Goal: Task Accomplishment & Management: Manage account settings

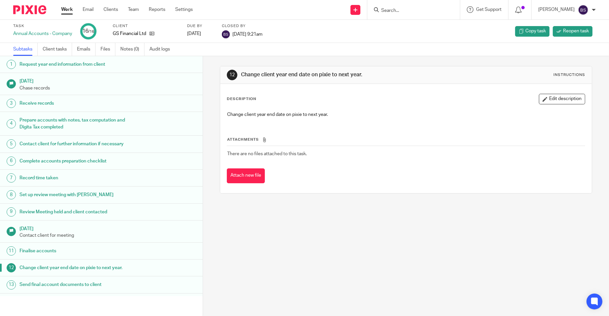
click at [402, 11] on input "Search" at bounding box center [409, 11] width 59 height 6
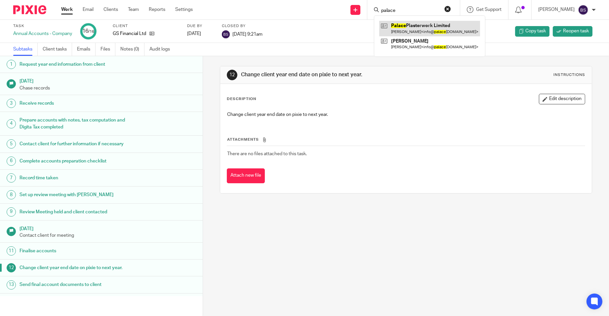
type input "palace"
click at [440, 27] on link at bounding box center [429, 28] width 101 height 15
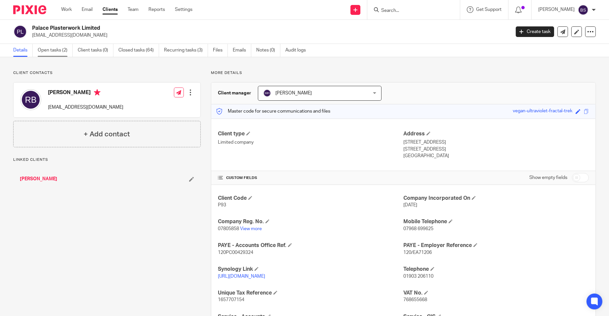
click at [54, 50] on link "Open tasks (2)" at bounding box center [55, 50] width 35 height 13
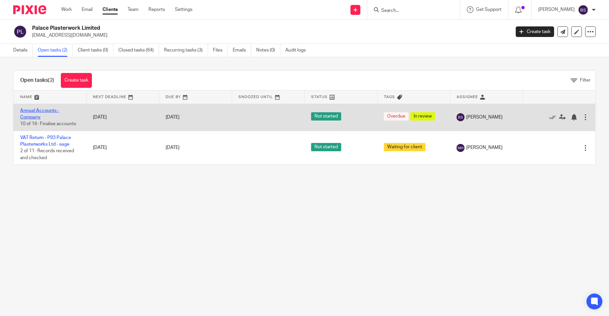
click at [29, 111] on link "Annual Accounts - Company" at bounding box center [39, 113] width 39 height 11
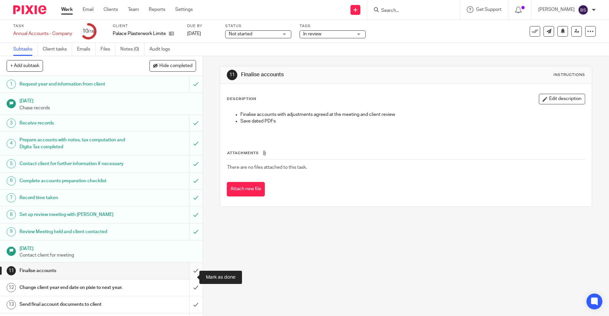
click at [189, 277] on input "submit" at bounding box center [101, 271] width 203 height 17
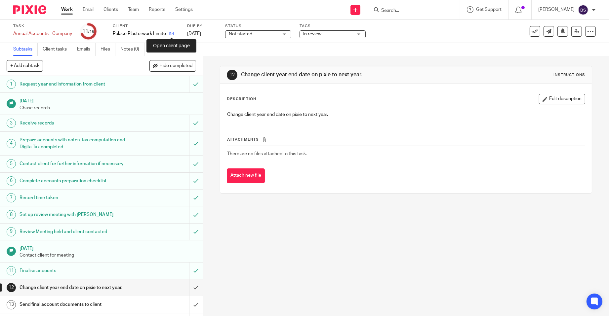
click at [172, 32] on icon at bounding box center [171, 33] width 5 height 5
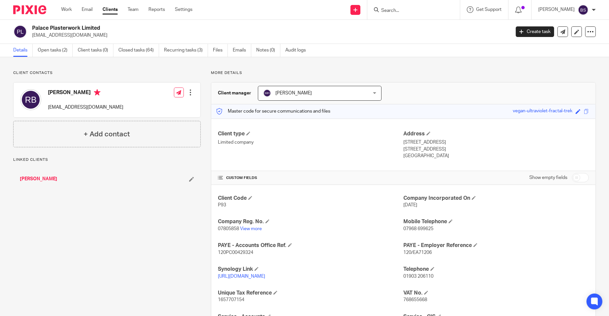
scroll to position [137, 0]
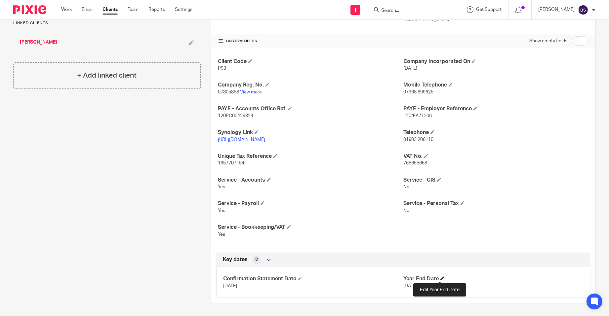
click at [440, 277] on span at bounding box center [442, 279] width 4 height 4
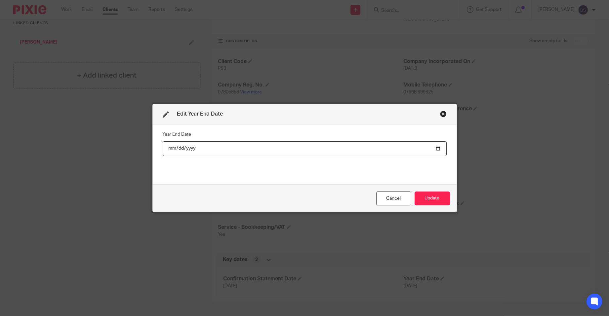
click at [188, 149] on input "[DATE]" at bounding box center [305, 148] width 284 height 15
type input "[DATE]"
click at [429, 197] on button "Update" at bounding box center [431, 199] width 35 height 14
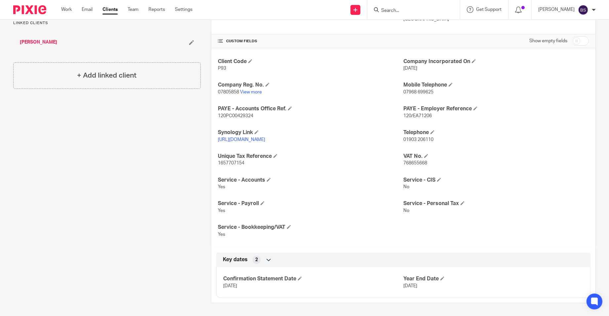
scroll to position [0, 0]
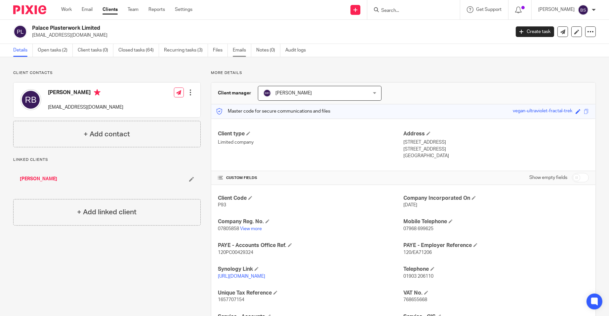
click at [241, 50] on link "Emails" at bounding box center [242, 50] width 19 height 13
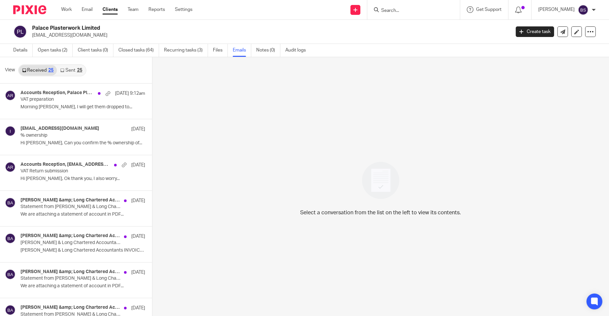
click at [77, 68] on div "25" at bounding box center [79, 70] width 5 height 5
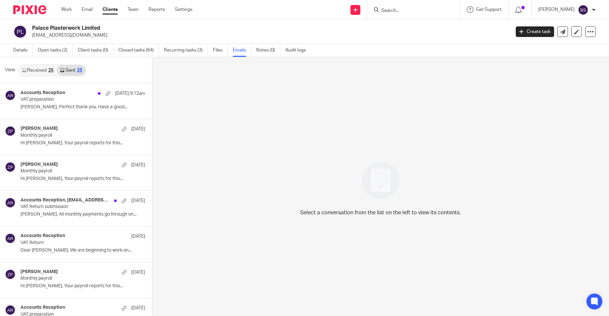
scroll to position [1, 0]
click at [398, 11] on input "Search" at bounding box center [409, 11] width 59 height 6
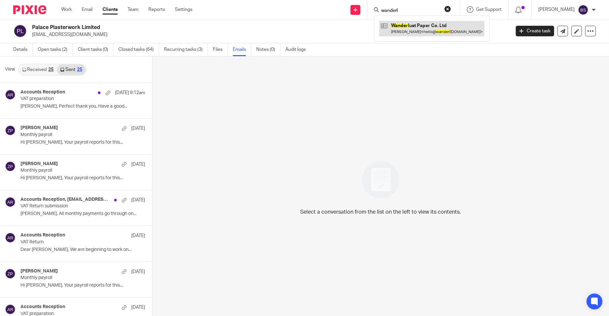
type input "wanderl"
click at [436, 27] on link at bounding box center [431, 28] width 105 height 15
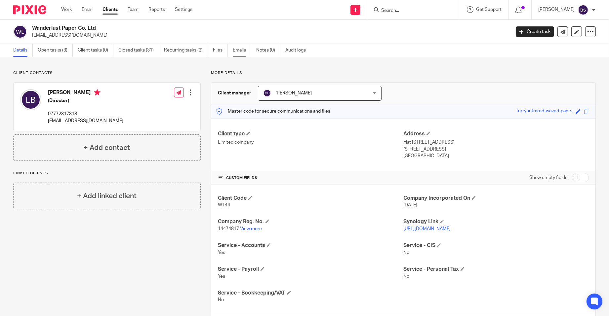
click at [240, 50] on link "Emails" at bounding box center [242, 50] width 19 height 13
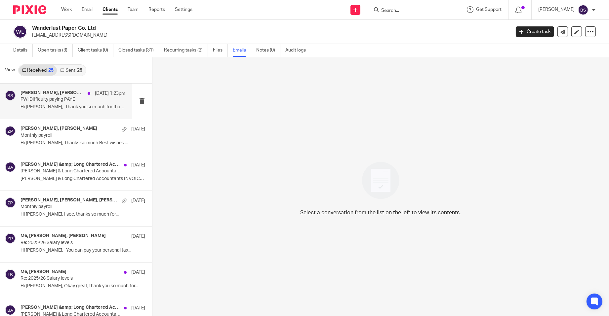
click at [72, 97] on p "FW: Difficulty paying PAYE" at bounding box center [62, 100] width 84 height 6
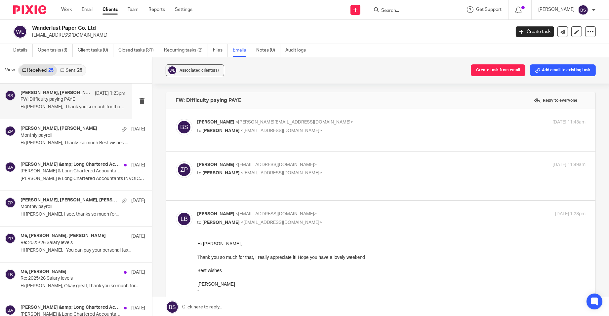
click at [236, 168] on div "Zoe Payne <zoe@boldenandlong.co.uk> to Lucy Brackin <hello@wanderlustpaper.co>" at bounding box center [326, 169] width 259 height 15
checkbox input "true"
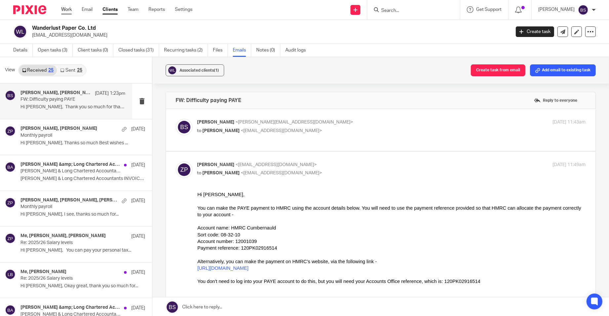
click at [68, 8] on link "Work" at bounding box center [66, 9] width 11 height 7
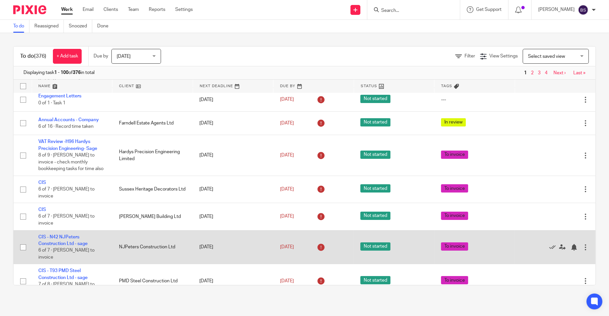
scroll to position [132, 0]
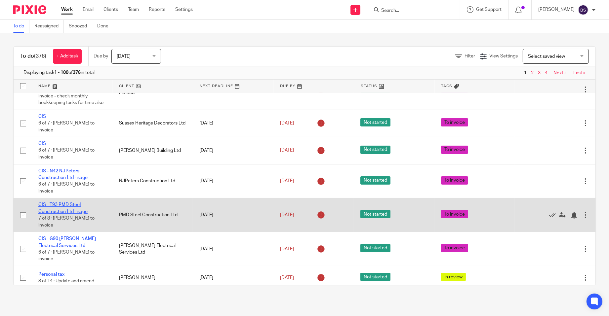
click at [55, 212] on link "CIS - T93 PMD Steel Construction Ltd - sage" at bounding box center [62, 208] width 49 height 11
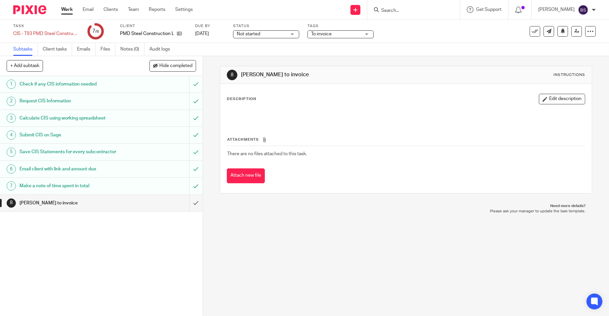
click at [68, 188] on h1 "Make a note of time spent in total" at bounding box center [73, 186] width 109 height 10
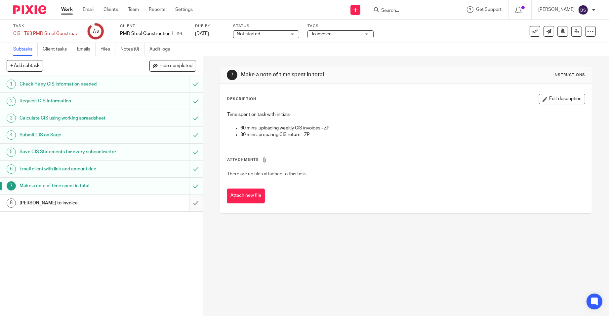
click at [188, 203] on input "submit" at bounding box center [101, 203] width 203 height 17
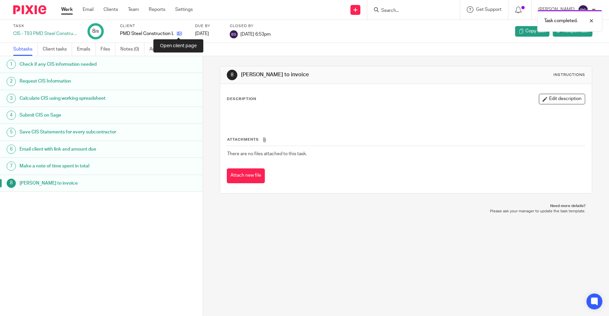
click at [179, 33] on icon at bounding box center [179, 33] width 5 height 5
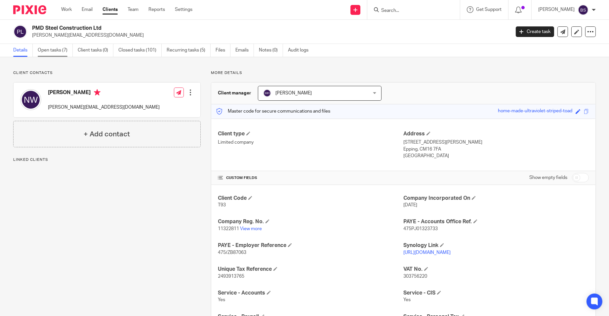
click at [58, 49] on link "Open tasks (7)" at bounding box center [55, 50] width 35 height 13
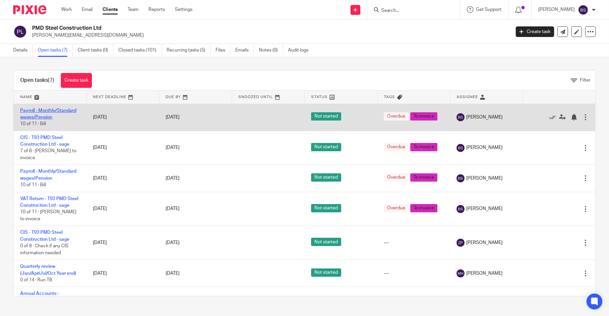
click at [34, 110] on link "Payroll - Monthly/Standard wages/Pension" at bounding box center [48, 113] width 56 height 11
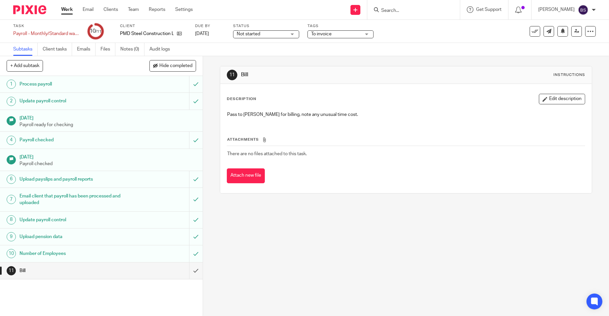
click at [116, 253] on h1 "Number of Employees" at bounding box center [73, 254] width 109 height 10
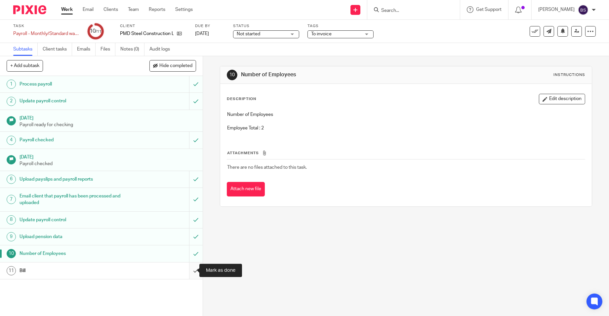
click at [190, 271] on input "submit" at bounding box center [101, 271] width 203 height 17
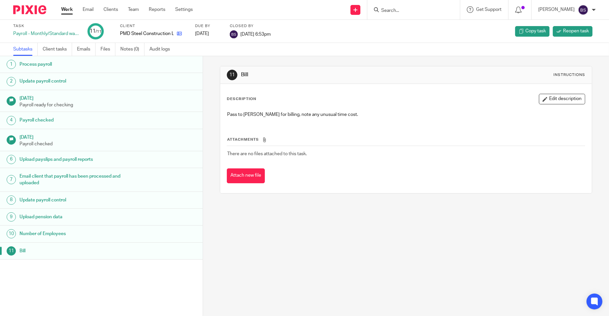
click at [178, 33] on icon at bounding box center [179, 33] width 5 height 5
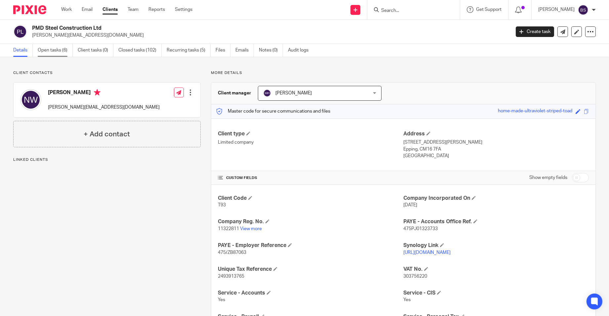
click at [49, 50] on link "Open tasks (6)" at bounding box center [55, 50] width 35 height 13
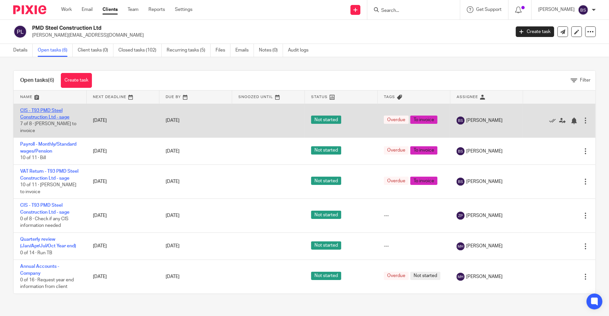
click at [37, 112] on link "CIS - T93 PMD Steel Construction Ltd - sage" at bounding box center [44, 113] width 49 height 11
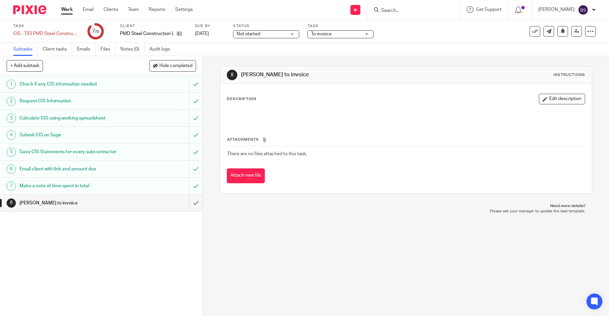
click at [80, 186] on h1 "Make a note of time spent in total" at bounding box center [73, 186] width 109 height 10
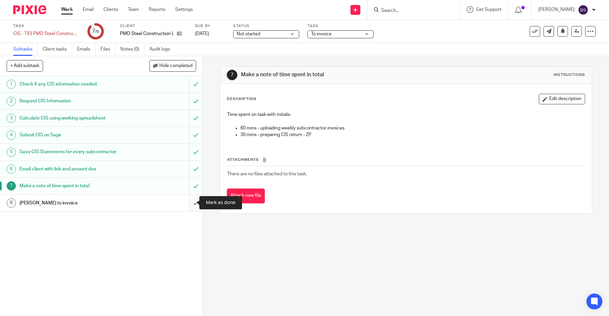
click at [188, 203] on input "submit" at bounding box center [101, 203] width 203 height 17
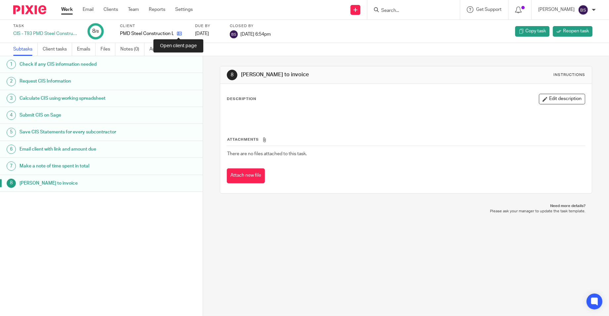
click at [177, 33] on icon at bounding box center [179, 33] width 5 height 5
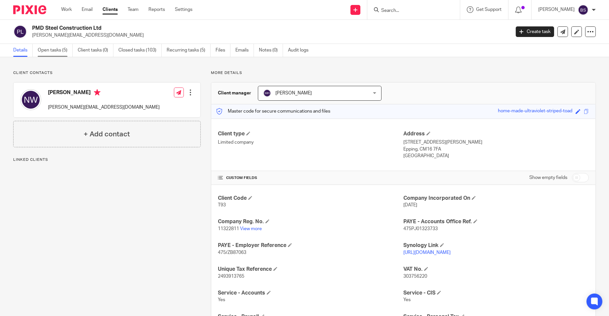
click at [46, 50] on link "Open tasks (5)" at bounding box center [55, 50] width 35 height 13
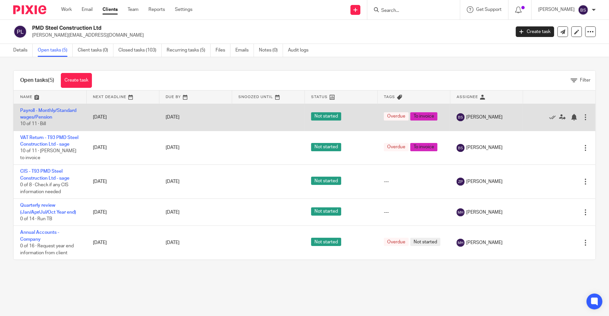
click at [36, 114] on td "Payroll - Monthly/Standard wages/Pension 10 of 11 · Bill" at bounding box center [50, 117] width 73 height 27
click at [30, 110] on link "Payroll - Monthly/Standard wages/Pension" at bounding box center [48, 113] width 56 height 11
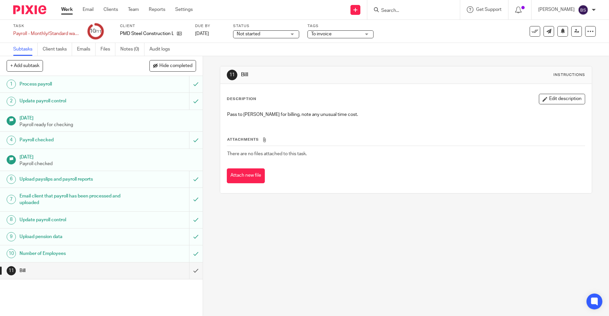
click at [55, 253] on h1 "Number of Employees" at bounding box center [73, 254] width 109 height 10
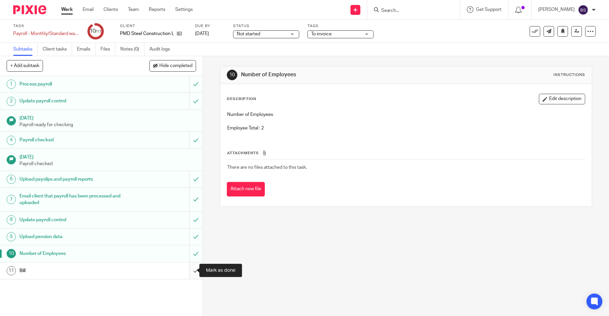
click at [188, 269] on input "submit" at bounding box center [101, 271] width 203 height 17
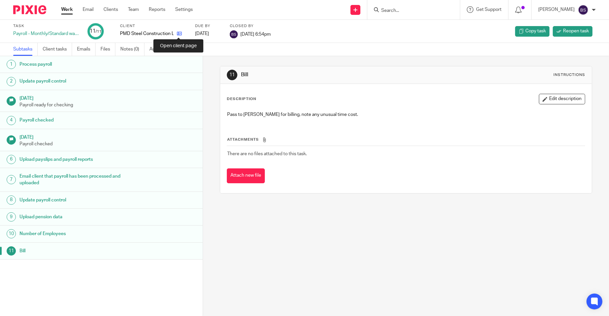
click at [178, 33] on icon at bounding box center [179, 33] width 5 height 5
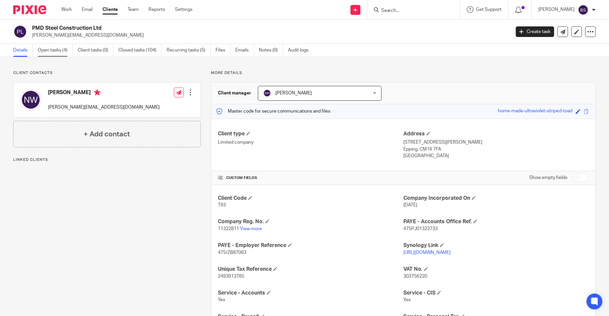
click at [50, 49] on link "Open tasks (4)" at bounding box center [55, 50] width 35 height 13
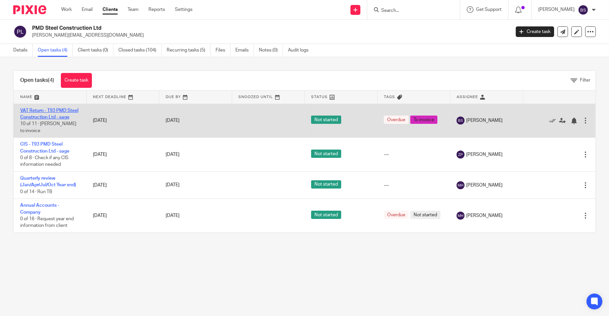
click at [38, 112] on link "VAT Return - T93 PMD Steel Construction Ltd - sage" at bounding box center [49, 113] width 58 height 11
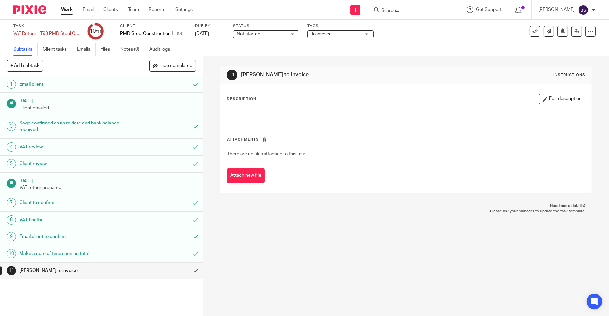
click at [39, 253] on h1 "Make a note of time spent in total" at bounding box center [73, 254] width 109 height 10
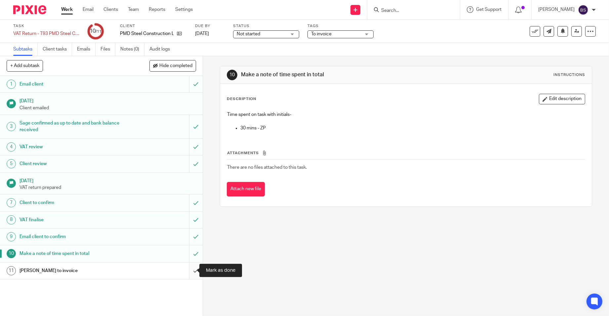
click at [187, 268] on input "submit" at bounding box center [101, 271] width 203 height 17
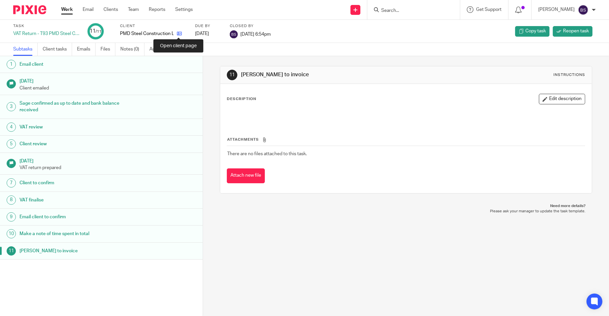
click at [177, 33] on icon at bounding box center [179, 33] width 5 height 5
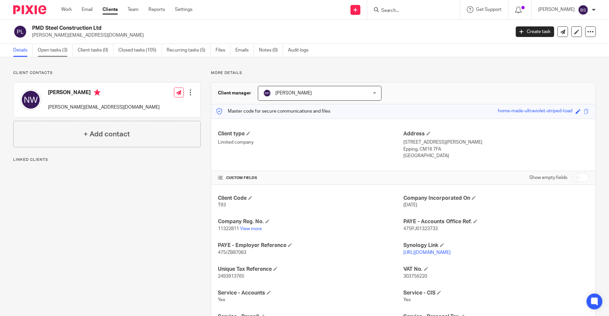
click at [55, 48] on link "Open tasks (3)" at bounding box center [55, 50] width 35 height 13
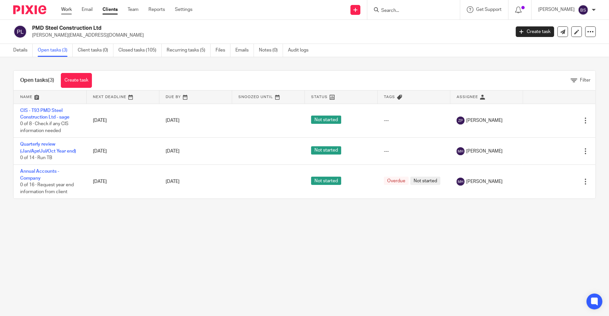
click at [68, 9] on link "Work" at bounding box center [66, 9] width 11 height 7
